Goal: Information Seeking & Learning: Learn about a topic

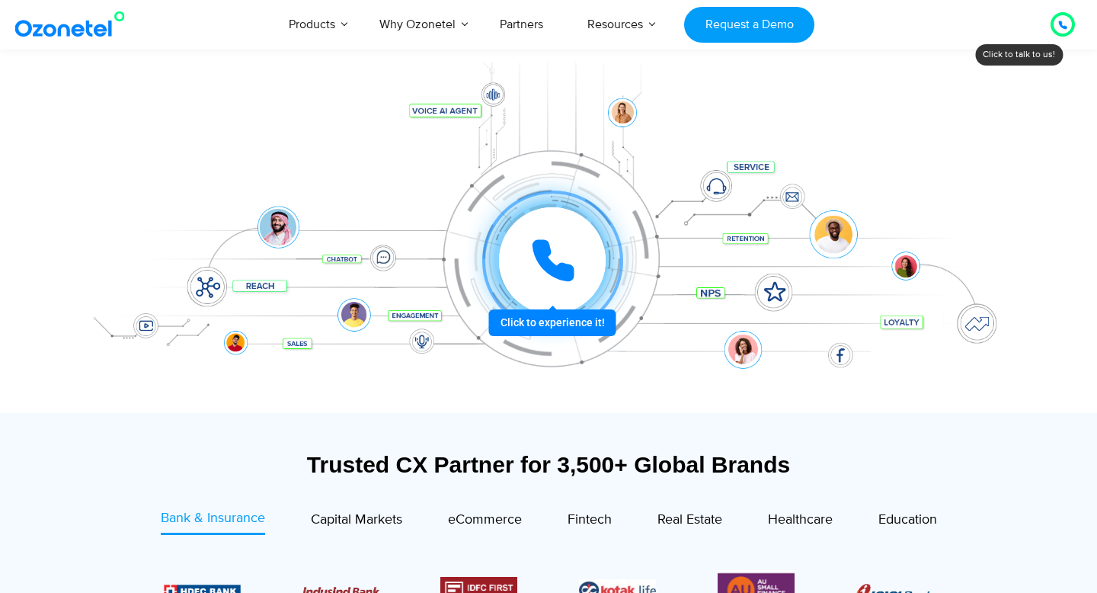
scroll to position [463, 0]
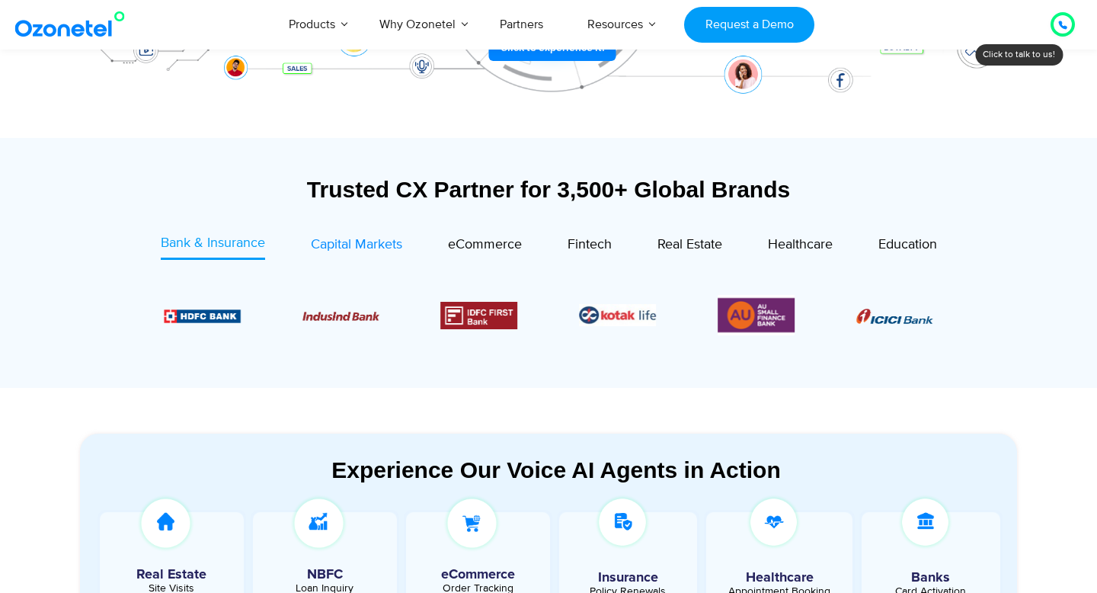
click at [379, 235] on div "Capital Markets" at bounding box center [356, 245] width 91 height 21
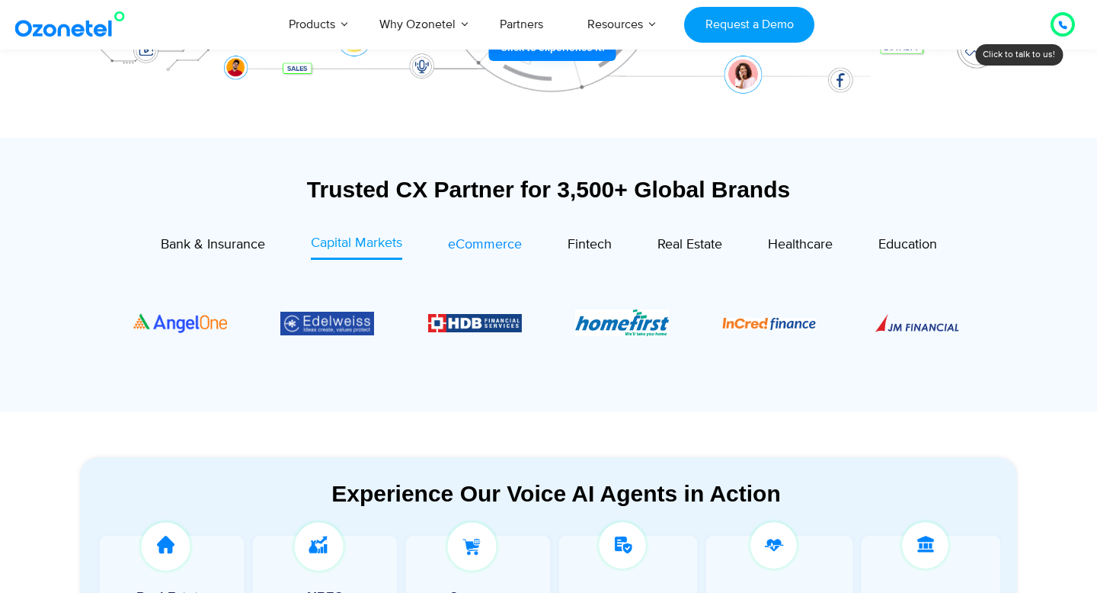
click at [475, 241] on span "eCommerce" at bounding box center [485, 244] width 74 height 17
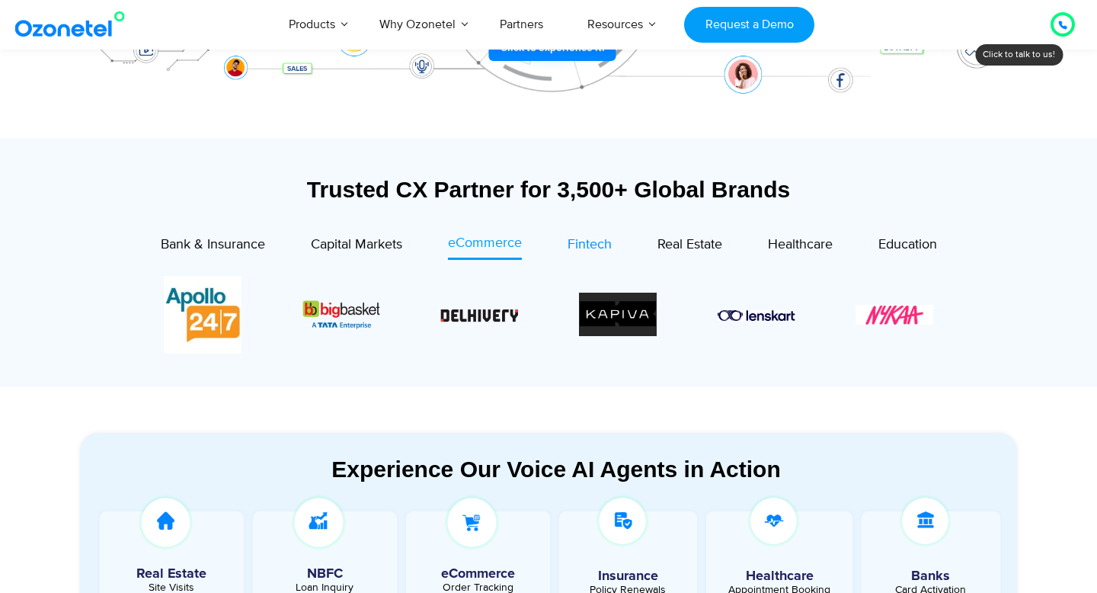
click at [606, 241] on span "Fintech" at bounding box center [590, 244] width 44 height 17
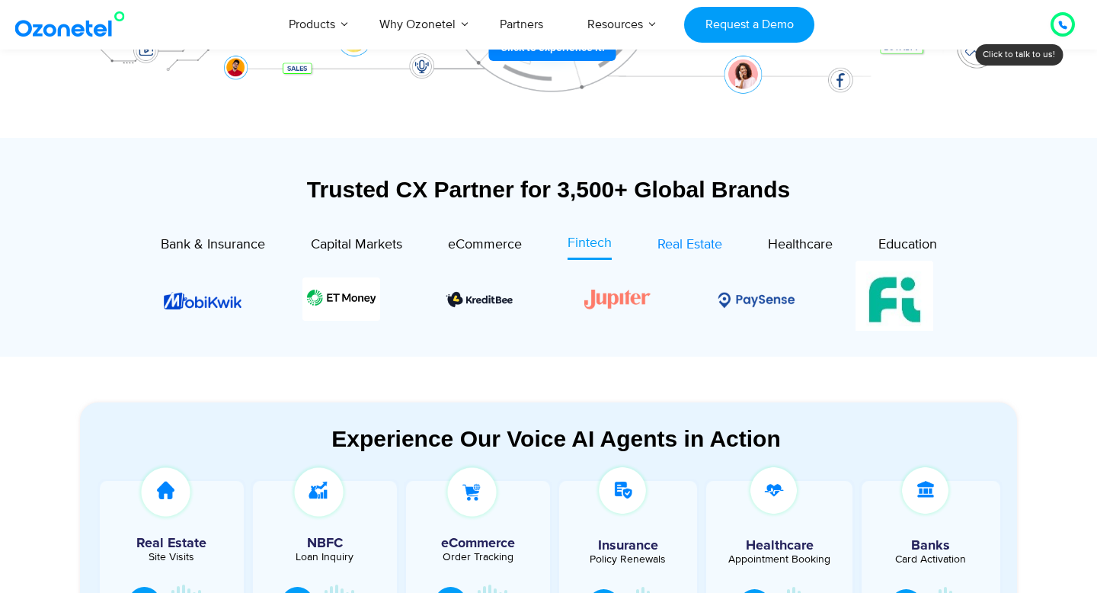
click at [693, 242] on span "Real Estate" at bounding box center [690, 244] width 65 height 17
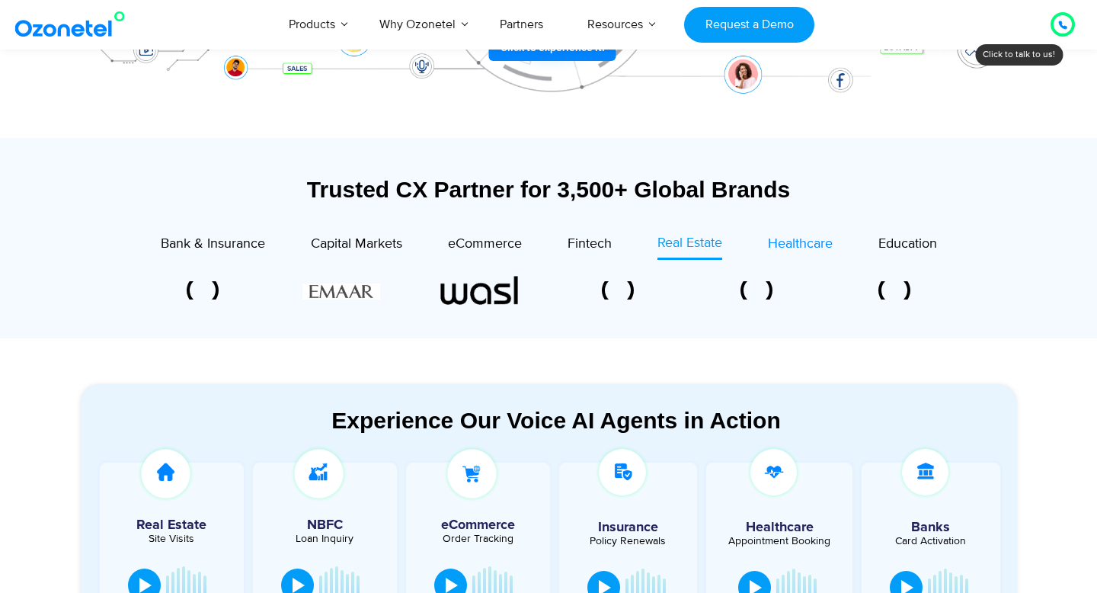
click at [780, 242] on span "Healthcare" at bounding box center [800, 243] width 65 height 17
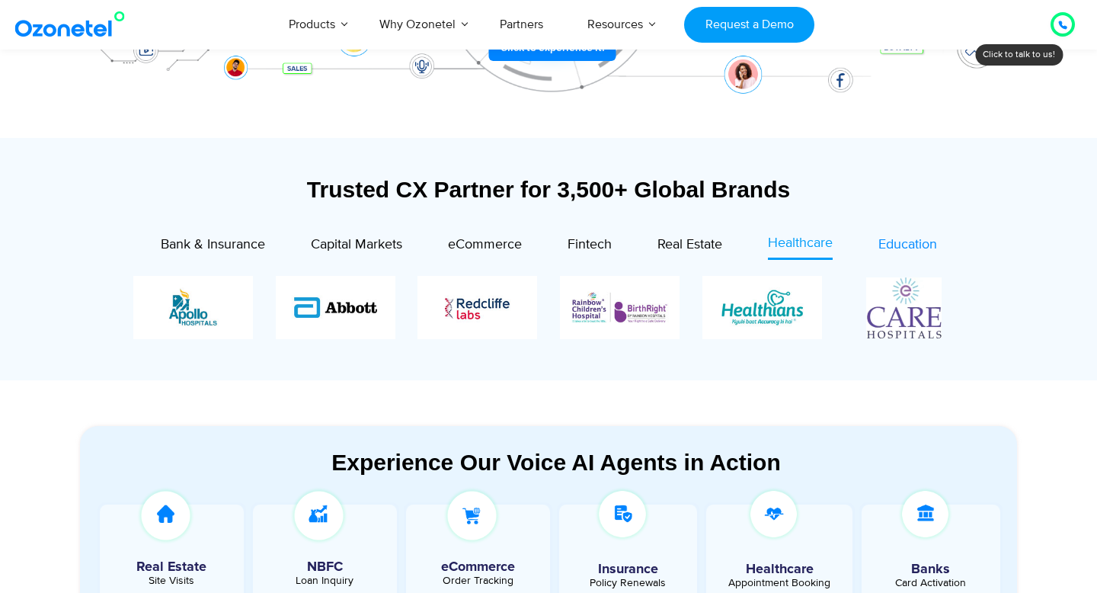
click at [888, 241] on span "Education" at bounding box center [908, 244] width 59 height 17
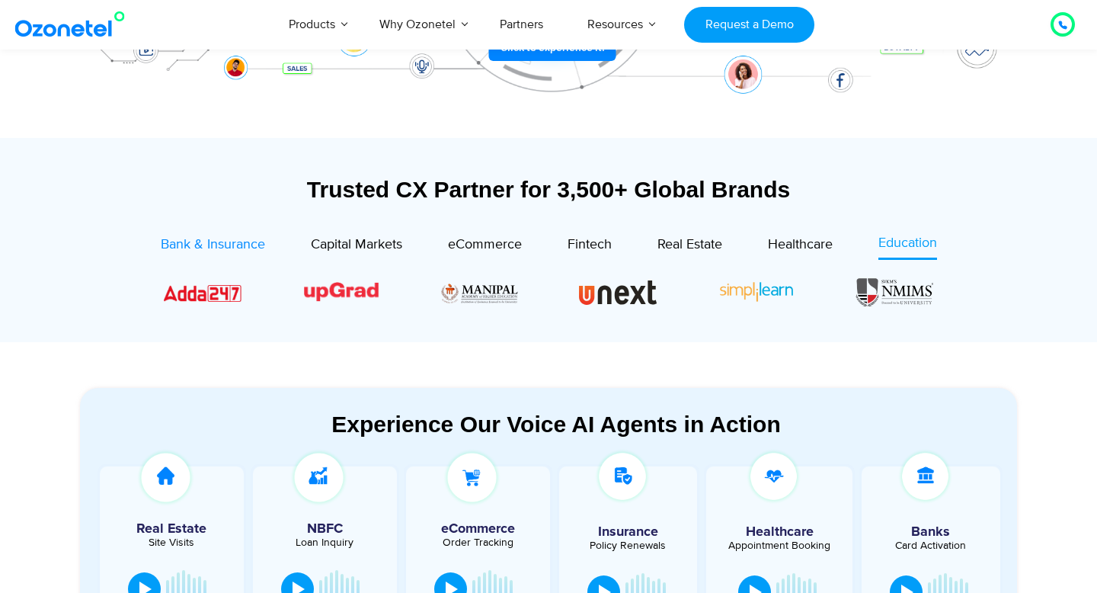
click at [232, 245] on span "Bank & Insurance" at bounding box center [213, 244] width 104 height 17
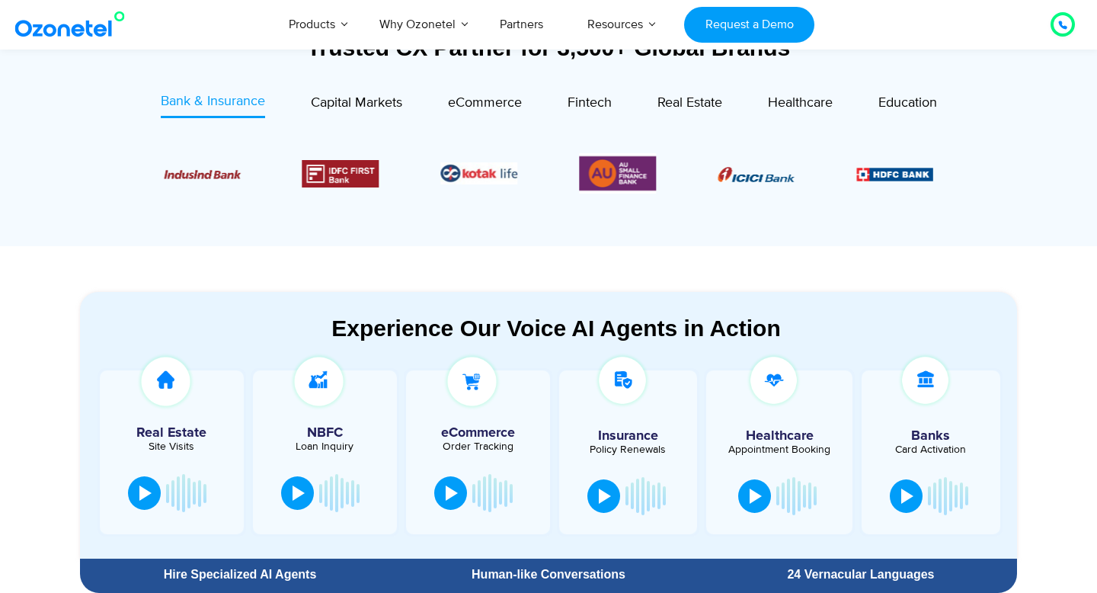
scroll to position [854, 0]
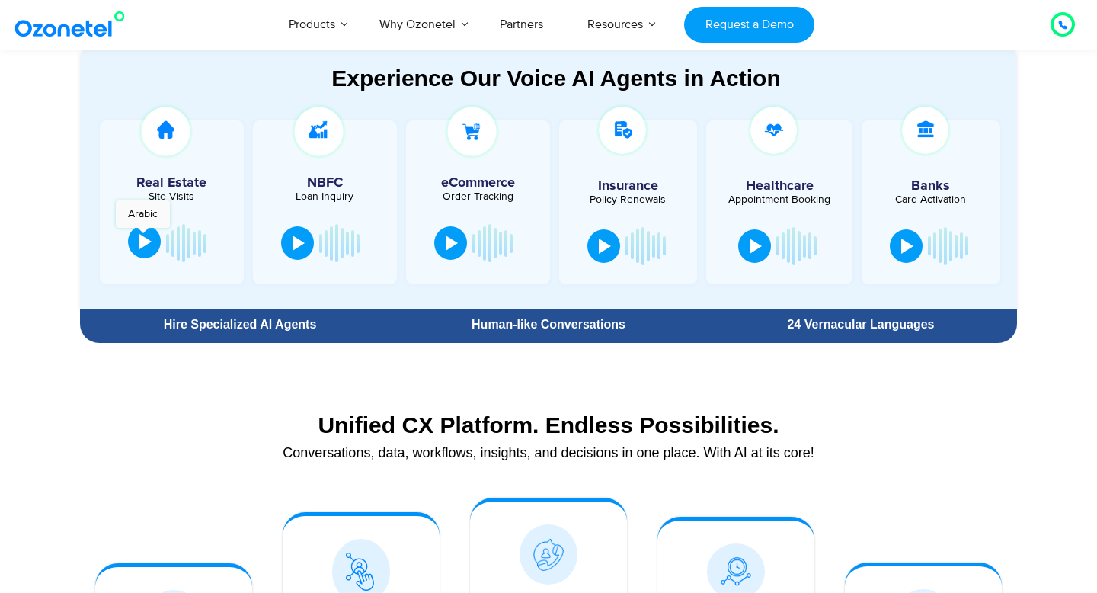
click at [142, 235] on div at bounding box center [145, 241] width 12 height 15
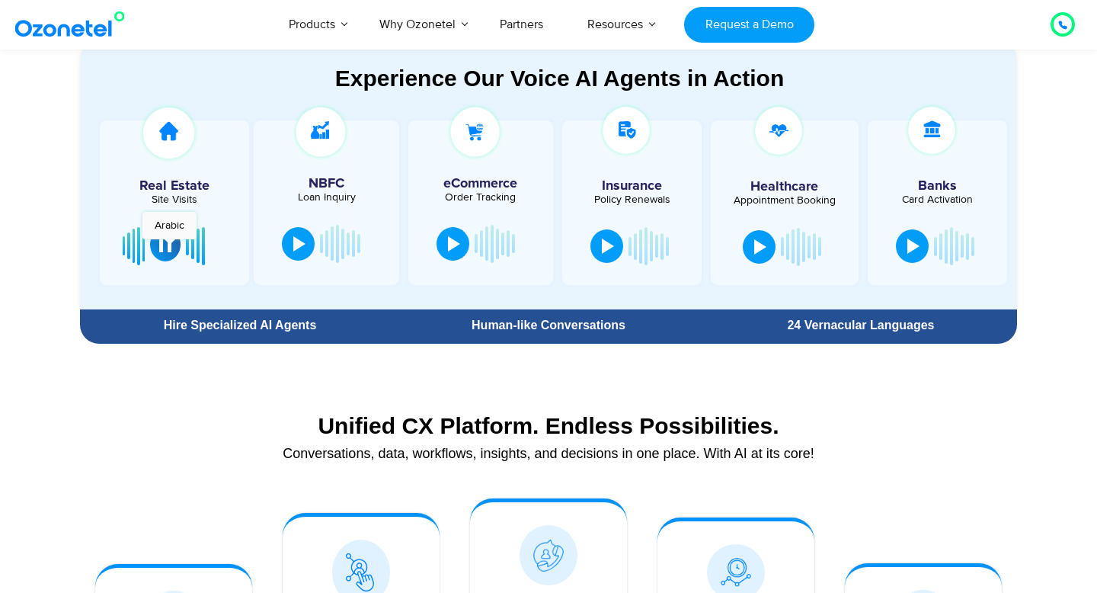
click at [169, 247] on div at bounding box center [165, 244] width 12 height 15
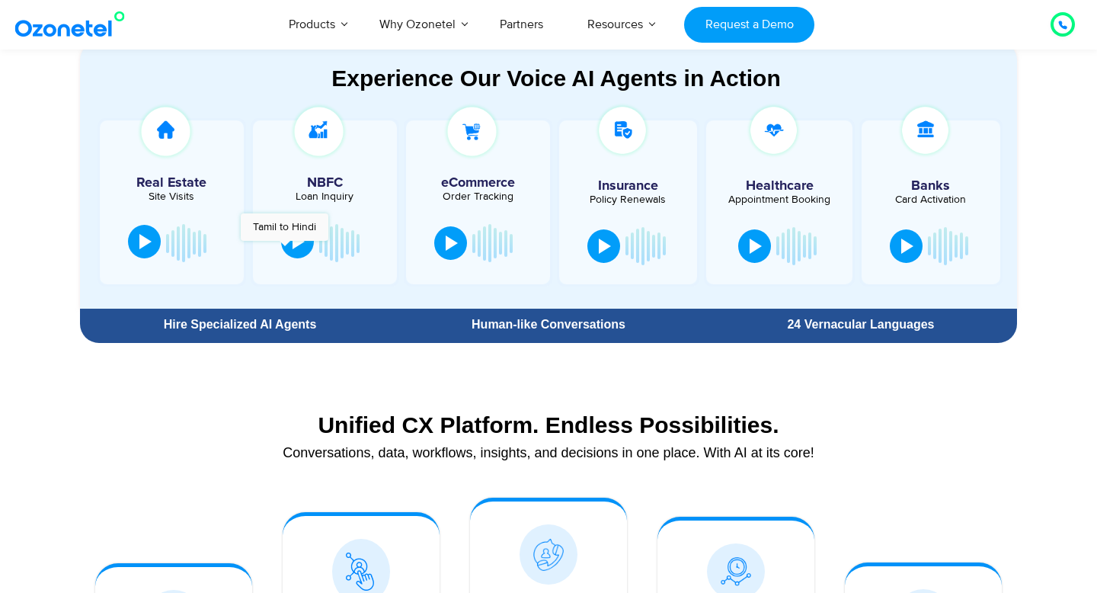
click at [284, 248] on button at bounding box center [297, 242] width 33 height 34
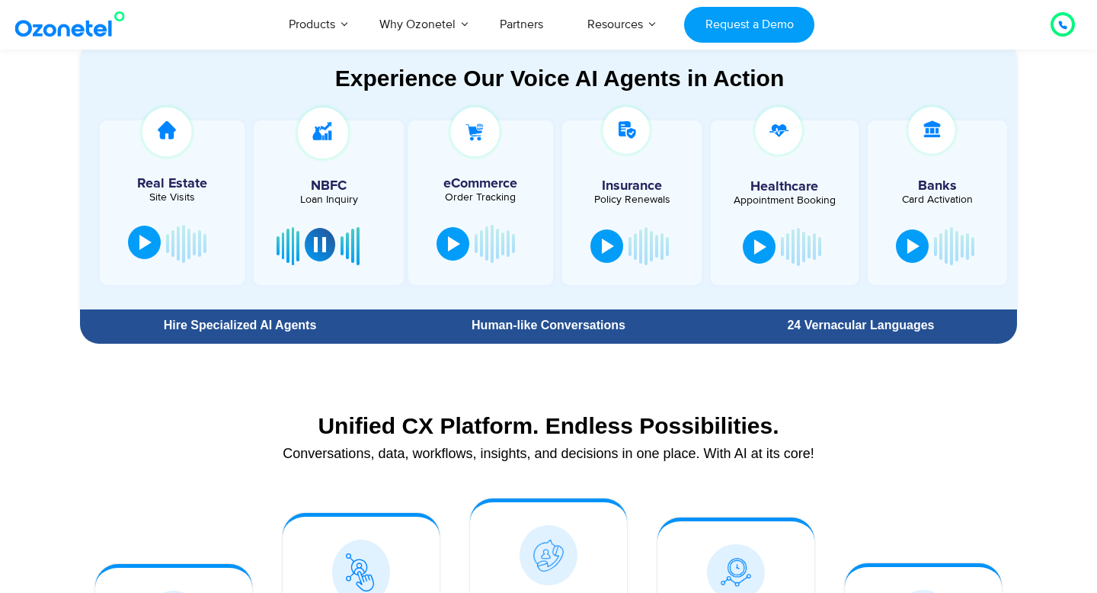
click at [322, 254] on button at bounding box center [320, 245] width 30 height 34
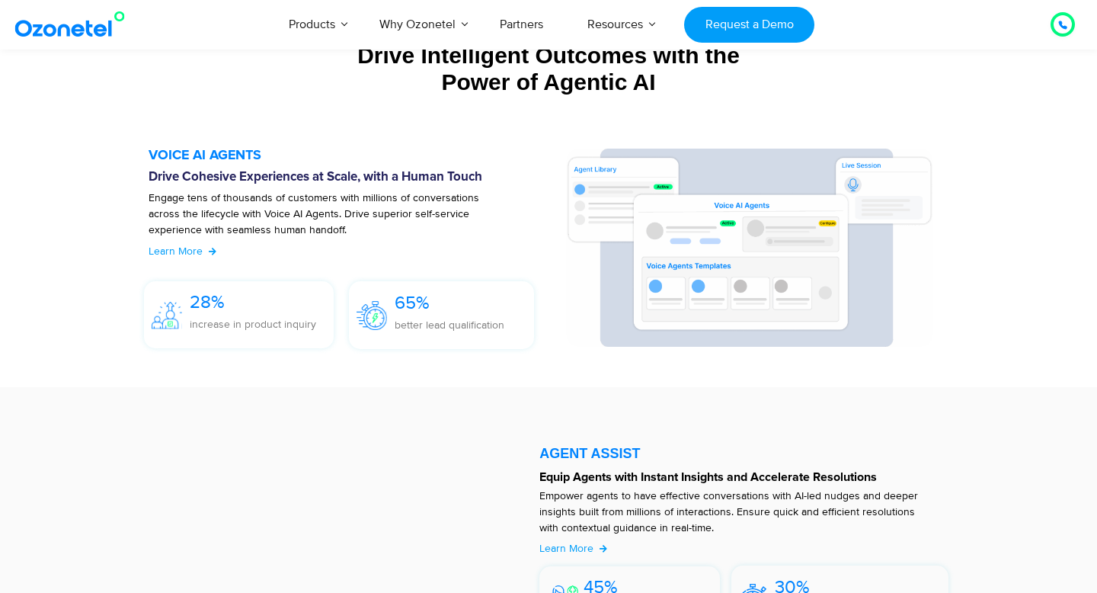
scroll to position [1668, 0]
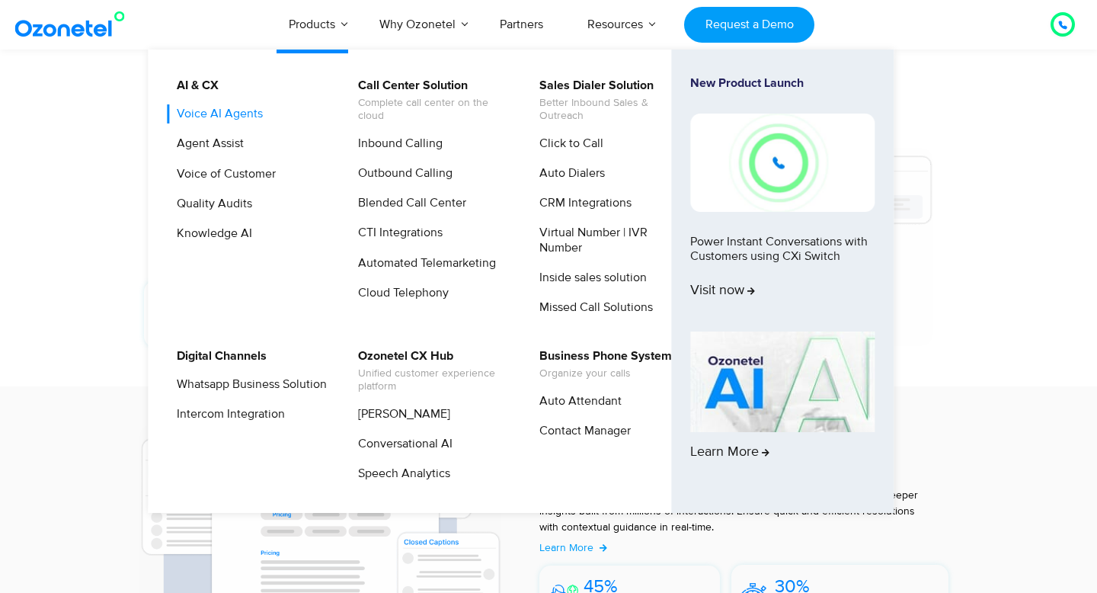
click at [206, 112] on link "Voice AI Agents" at bounding box center [216, 113] width 98 height 19
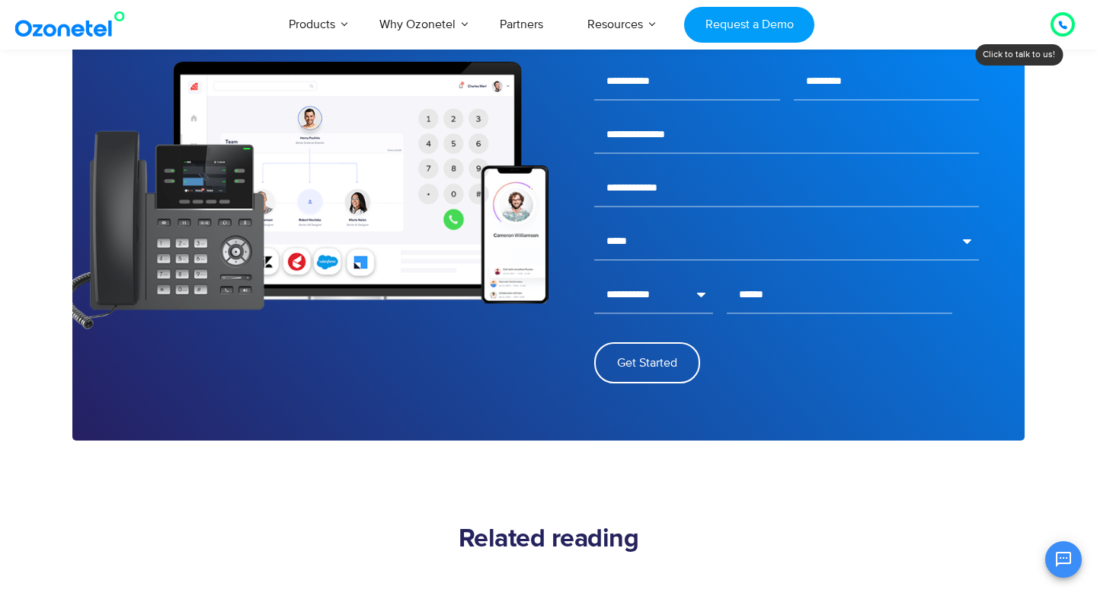
scroll to position [2504, 0]
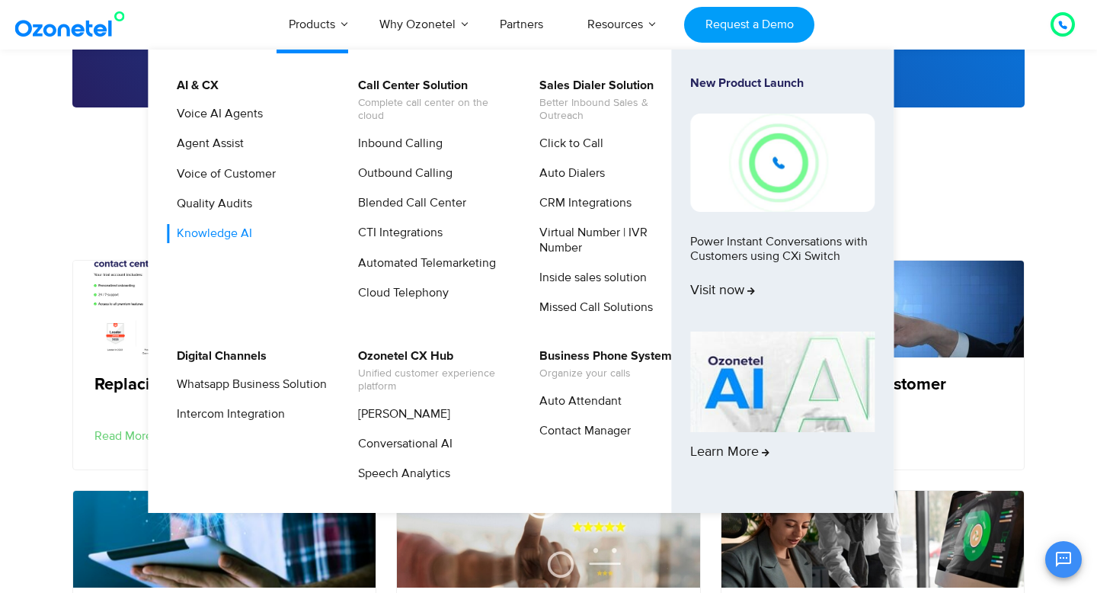
click at [236, 235] on link "Knowledge AI" at bounding box center [211, 233] width 88 height 19
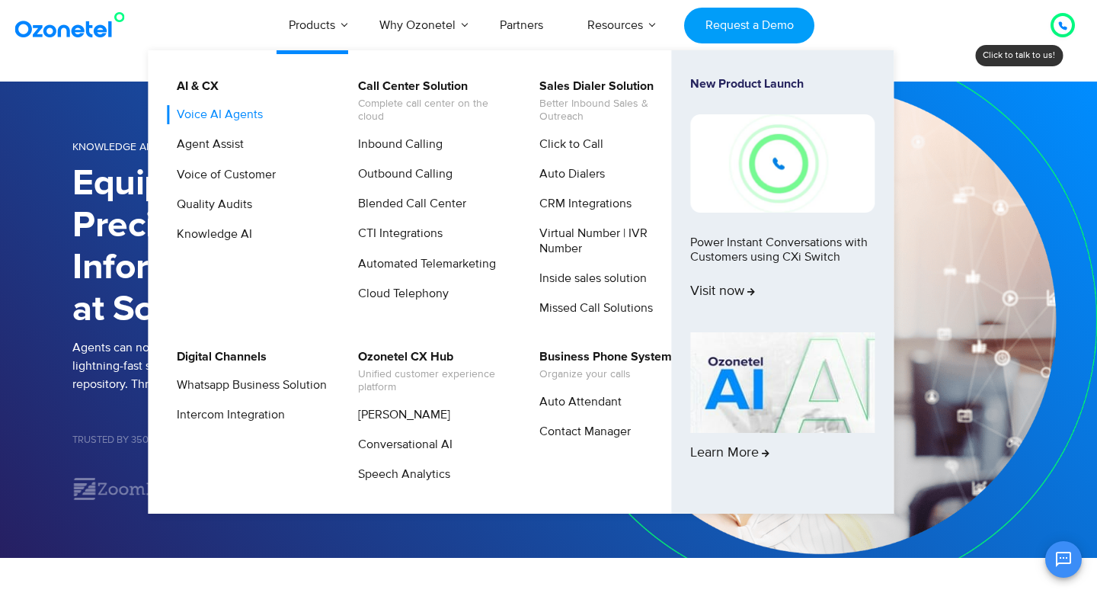
click at [202, 111] on link "Voice AI Agents" at bounding box center [216, 114] width 98 height 19
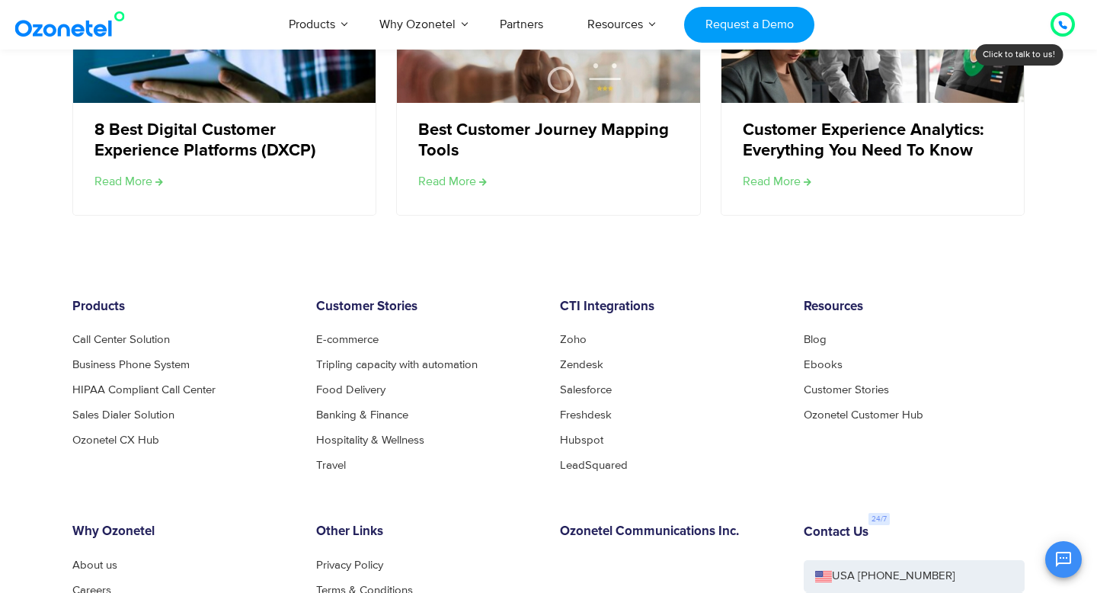
scroll to position [2896, 0]
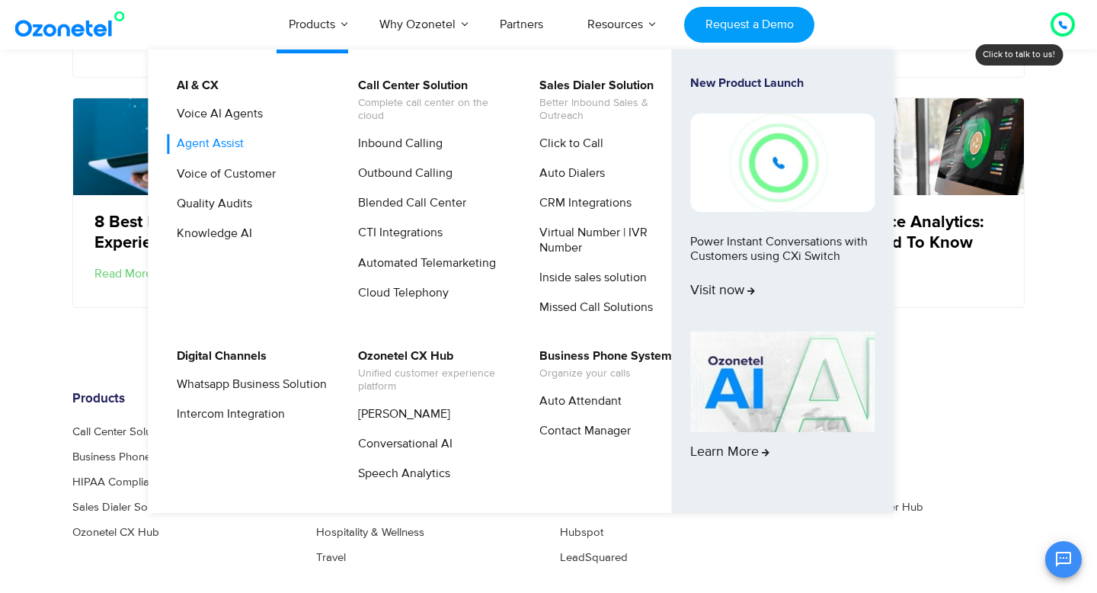
click at [229, 139] on link "Agent Assist" at bounding box center [206, 143] width 79 height 19
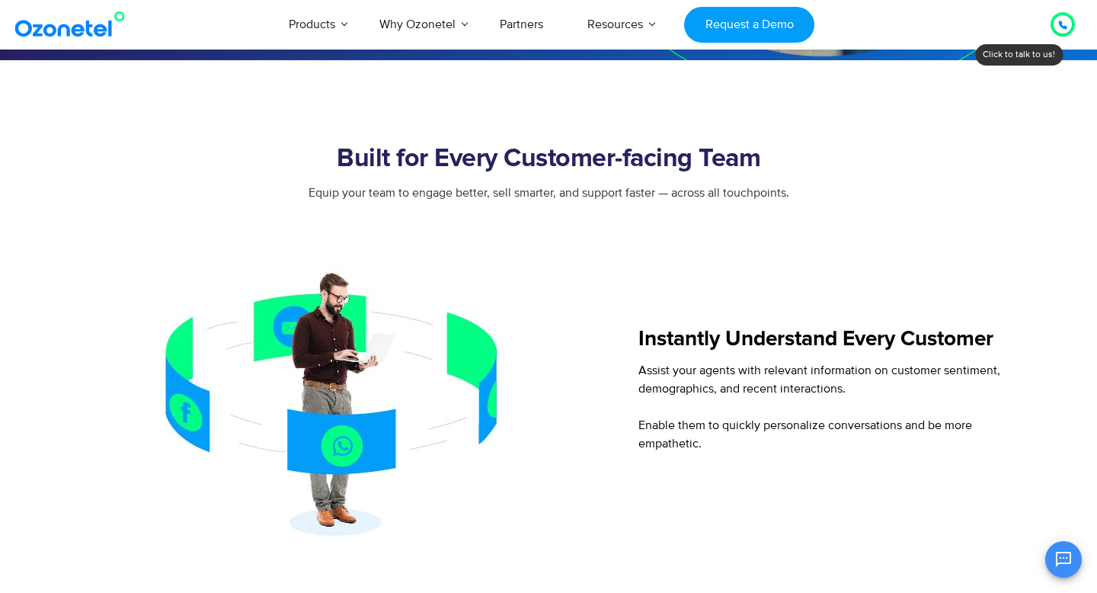
scroll to position [236, 0]
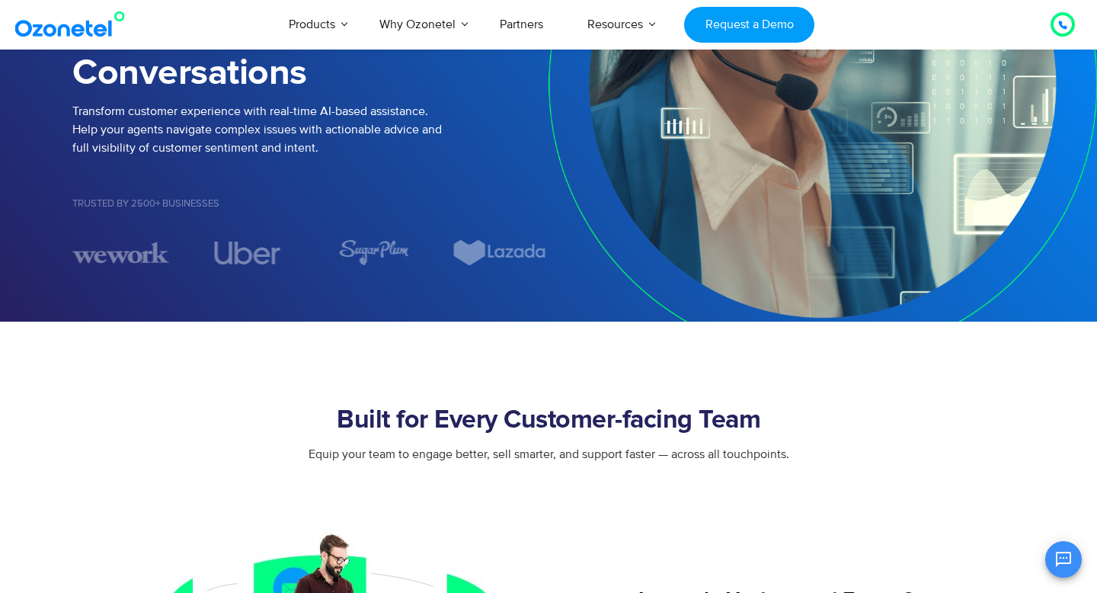
click at [1064, 18] on div at bounding box center [1062, 24] width 9 height 18
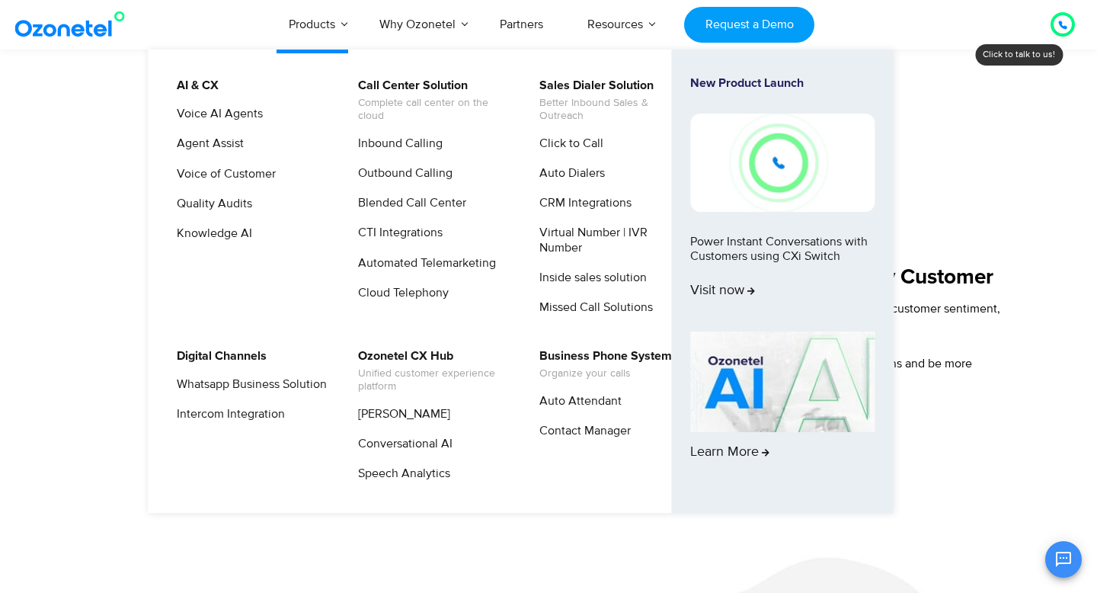
scroll to position [751, 0]
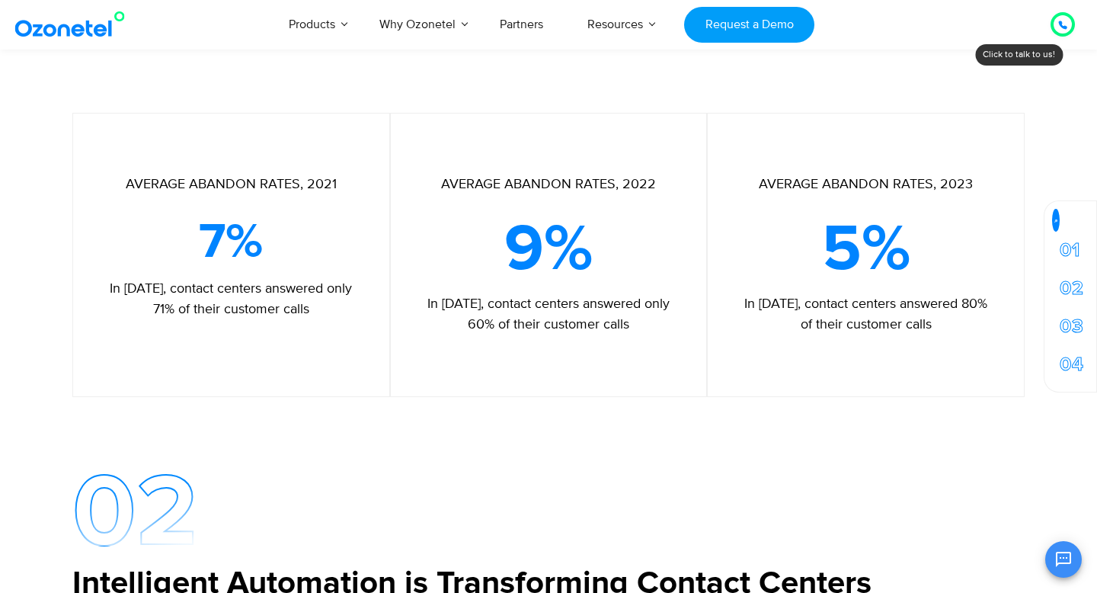
scroll to position [1494, 0]
